Goal: Information Seeking & Learning: Learn about a topic

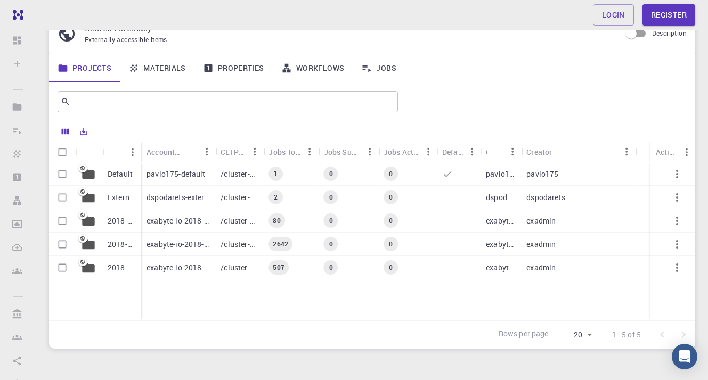
scroll to position [25, 0]
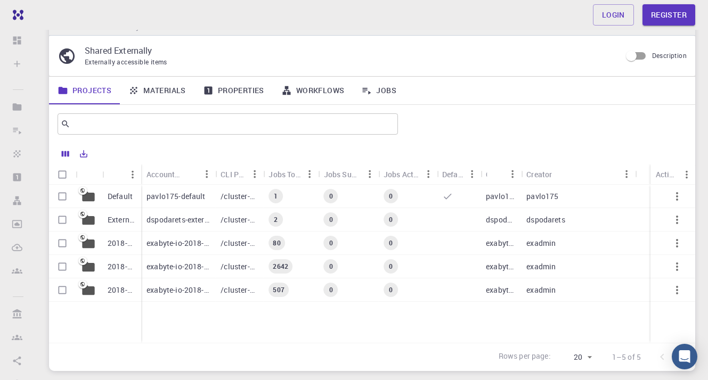
click at [227, 85] on link "Properties" at bounding box center [233, 91] width 78 height 28
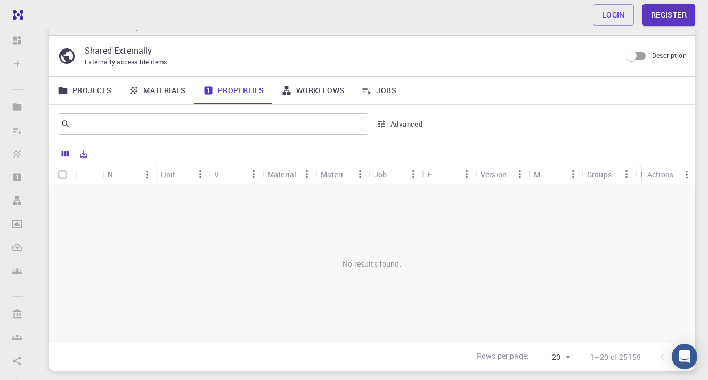
click at [283, 179] on div "Material" at bounding box center [281, 174] width 29 height 21
click at [284, 173] on div "Material" at bounding box center [281, 174] width 29 height 21
click at [176, 88] on link "Materials" at bounding box center [157, 91] width 75 height 28
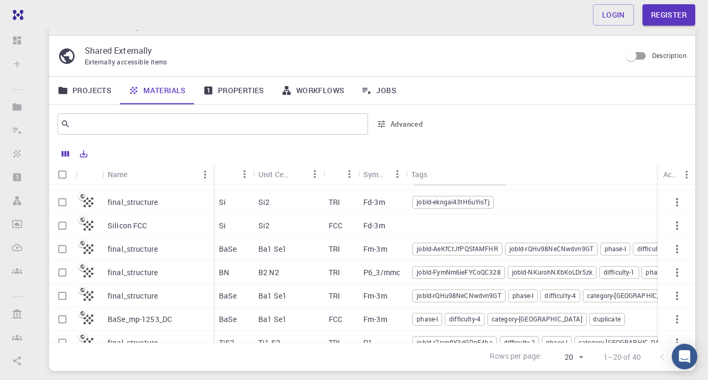
scroll to position [136, 0]
click at [476, 248] on span "jobId-AeKfCtJfPQSfAMFHR" at bounding box center [457, 247] width 88 height 9
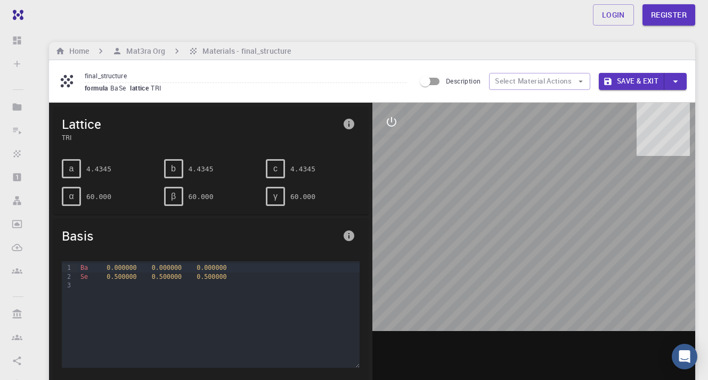
click at [221, 271] on span "0.000000" at bounding box center [212, 267] width 30 height 7
click at [234, 270] on div "Ba 0.000000 0.000000 0.000000" at bounding box center [218, 268] width 282 height 9
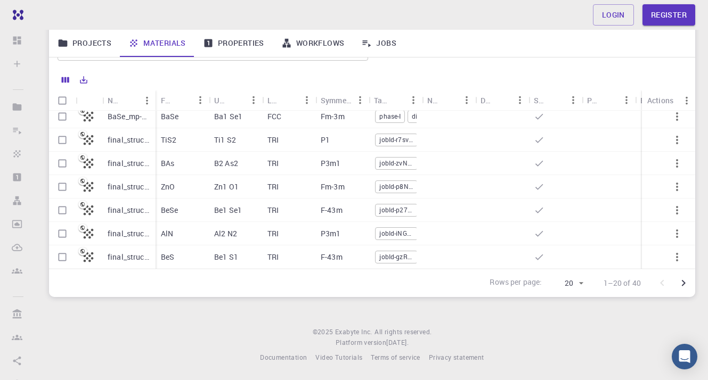
scroll to position [311, 0]
click at [681, 277] on icon "Go to next page" at bounding box center [683, 283] width 13 height 13
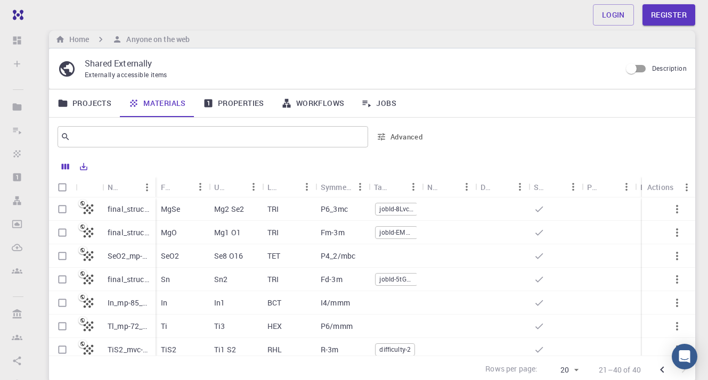
scroll to position [0, 0]
